Goal: Obtain resource: Download file/media

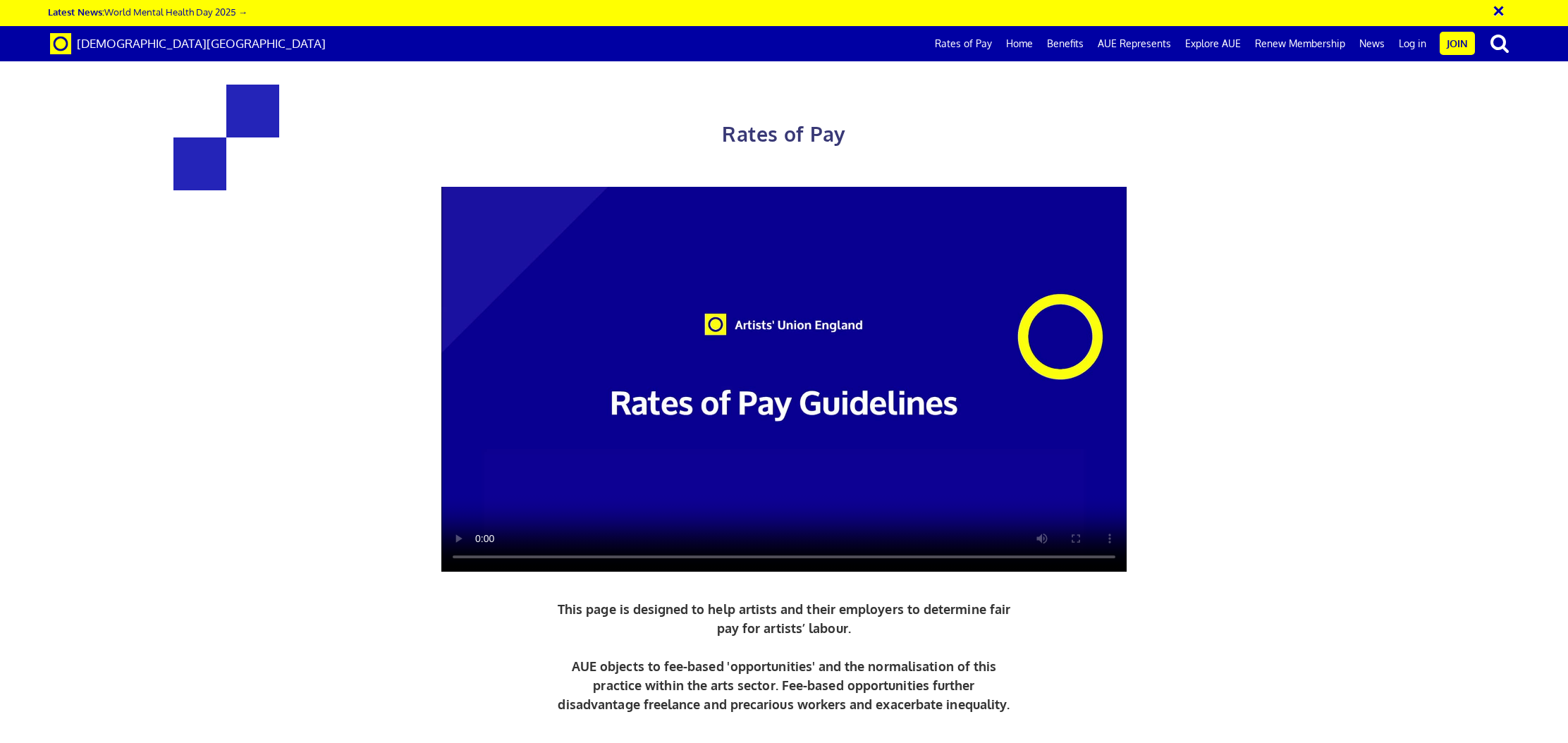
scroll to position [8, 0]
click at [1030, 47] on link "Home" at bounding box center [1019, 43] width 41 height 35
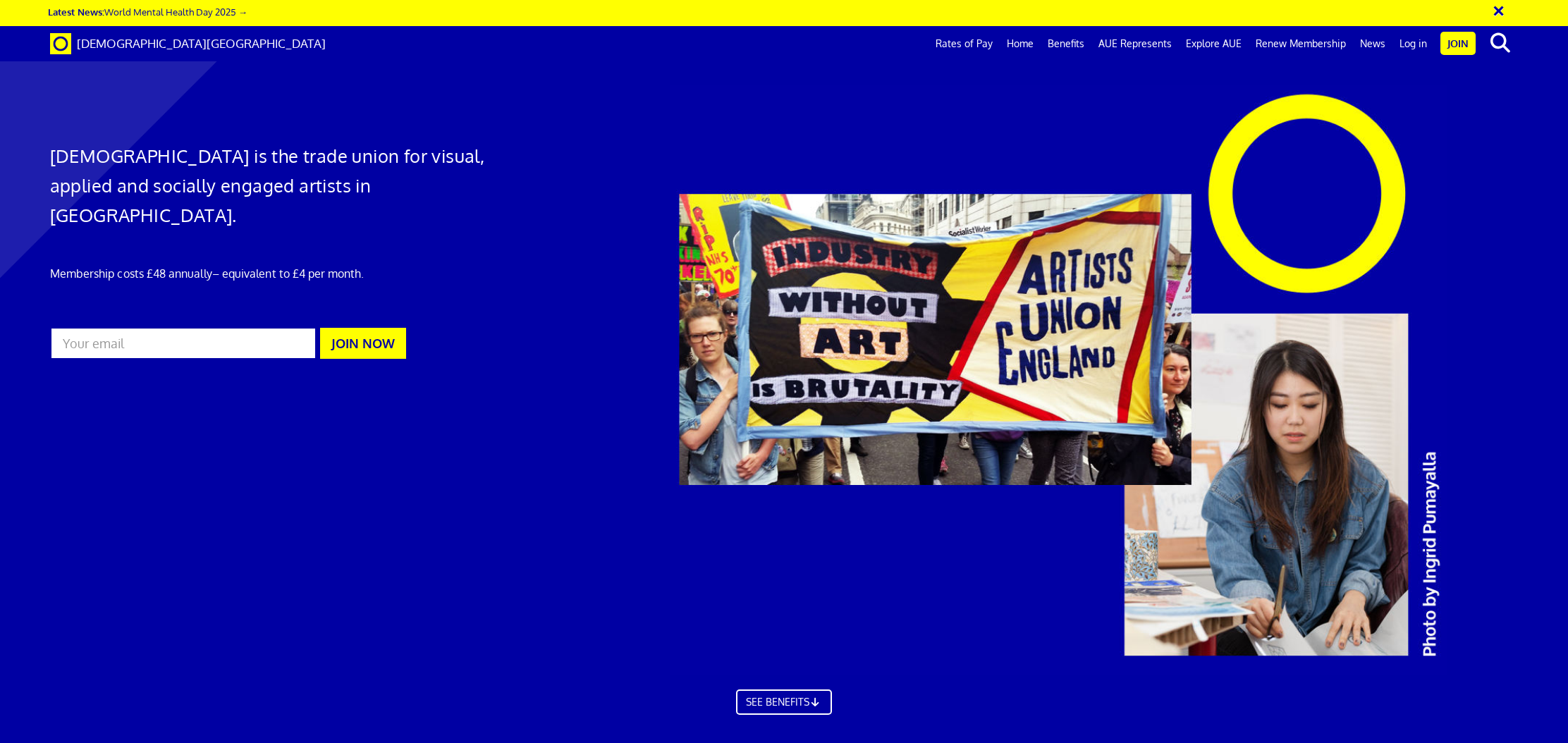
scroll to position [0, 31]
drag, startPoint x: 298, startPoint y: 235, endPoint x: 372, endPoint y: 243, distance: 74.4
click at [372, 265] on p "Membership costs £48 annually – equivalent to £4 per month." at bounding box center [288, 274] width 476 height 17
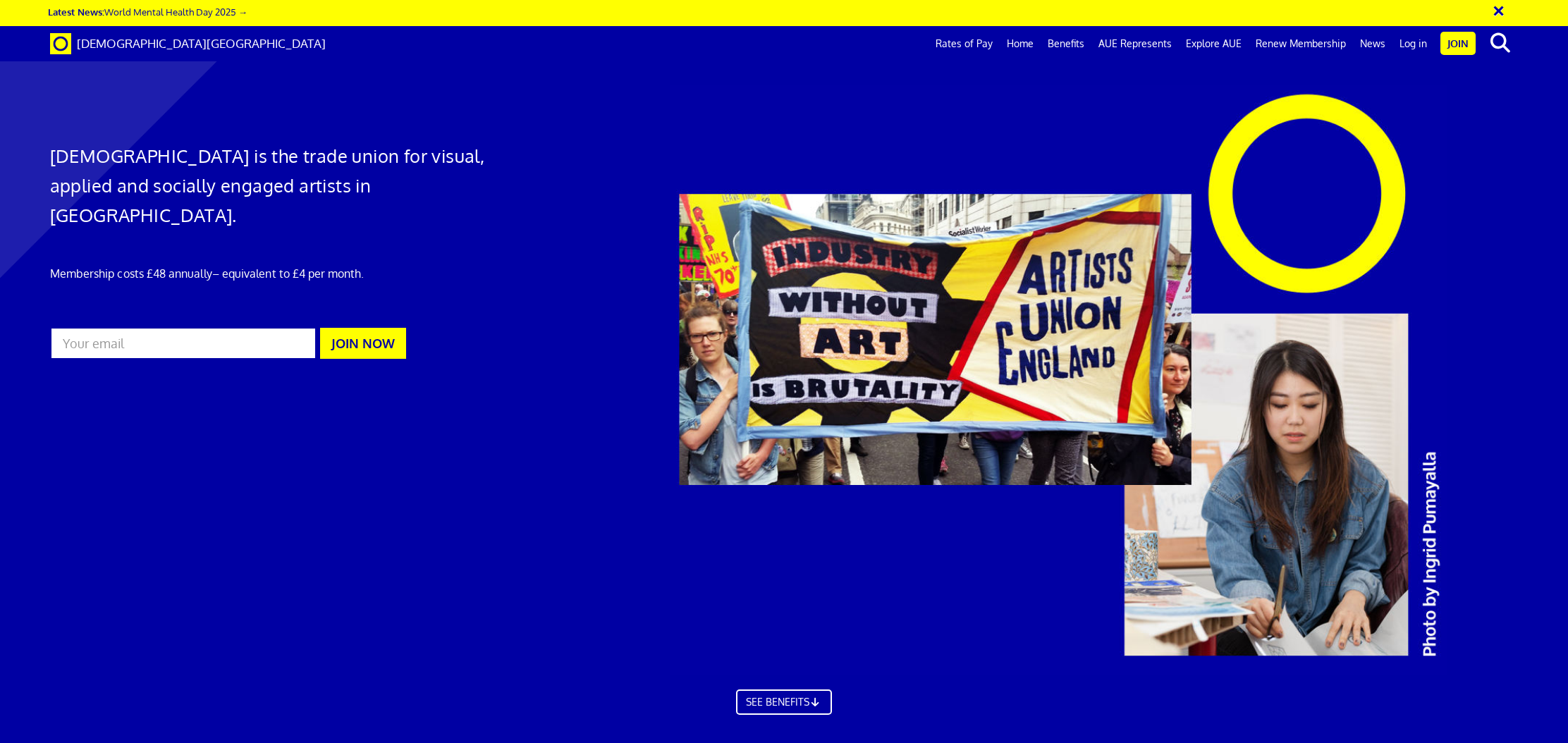
drag, startPoint x: 503, startPoint y: 291, endPoint x: 662, endPoint y: 299, distance: 159.2
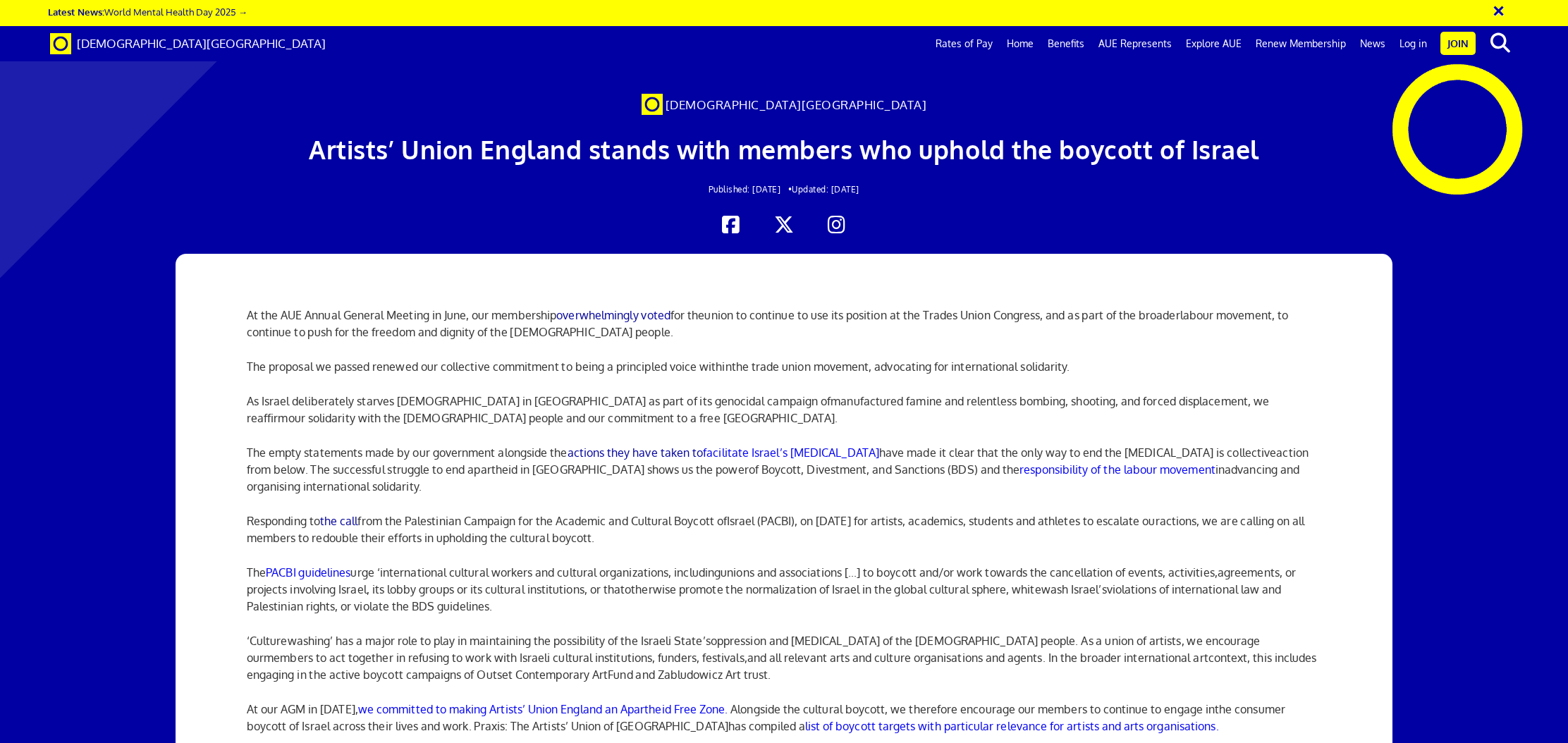
scroll to position [1039, 0]
click at [964, 44] on link "Rates of Pay" at bounding box center [964, 43] width 71 height 35
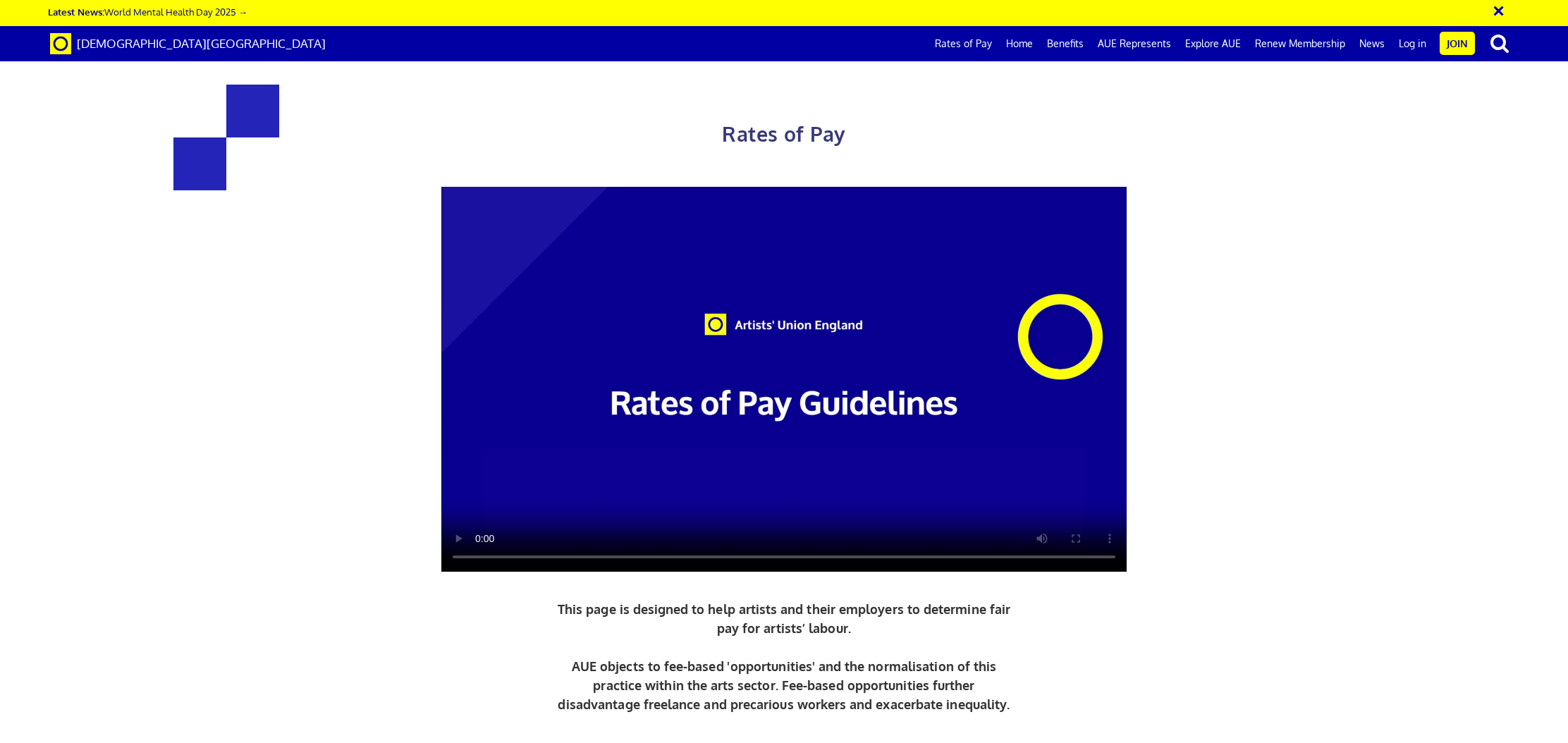
scroll to position [401, 0]
click at [787, 742] on link "Download PDF Guide to Rates of Pay" at bounding box center [784, 751] width 211 height 14
